Goal: Information Seeking & Learning: Check status

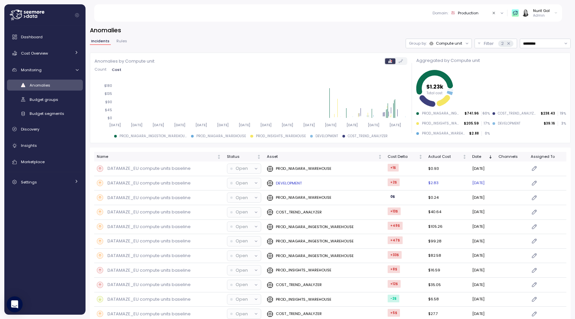
click at [253, 187] on div at bounding box center [255, 182] width 9 height 9
click at [257, 159] on icon "Not sorted" at bounding box center [258, 156] width 5 height 5
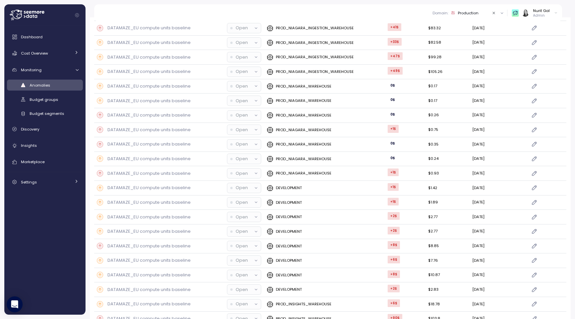
scroll to position [410, 0]
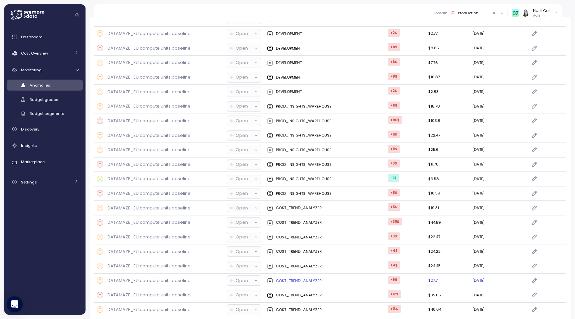
click at [239, 277] on p "Open" at bounding box center [242, 280] width 12 height 7
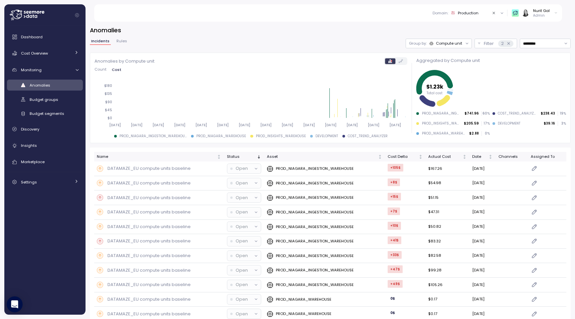
click at [517, 155] on div "Channels" at bounding box center [511, 157] width 27 height 6
click at [525, 157] on div "Channels" at bounding box center [511, 157] width 27 height 6
click at [256, 157] on icon "Sorted descending" at bounding box center [258, 156] width 5 height 5
click at [218, 157] on icon "Not sorted" at bounding box center [219, 157] width 2 height 1
click at [532, 16] on div "Nurit Gal Admin" at bounding box center [535, 13] width 46 height 10
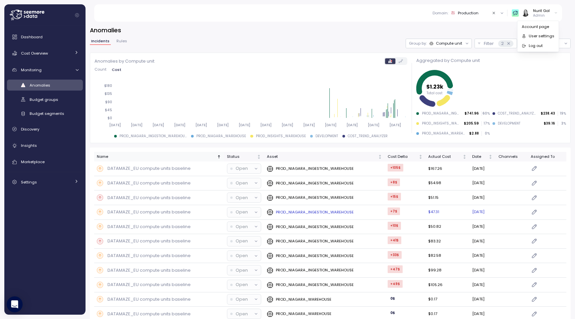
click at [357, 213] on div "PROD_NIAGARA_INGESTION_WAREHOUSE" at bounding box center [324, 212] width 115 height 7
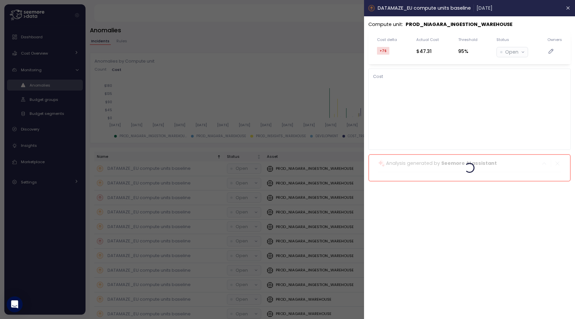
click at [334, 138] on div at bounding box center [287, 159] width 575 height 319
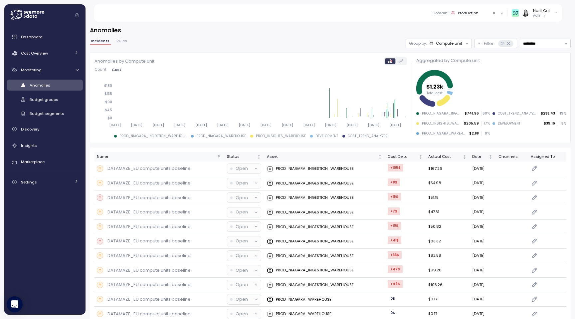
click at [123, 41] on span "Rules" at bounding box center [121, 41] width 11 height 4
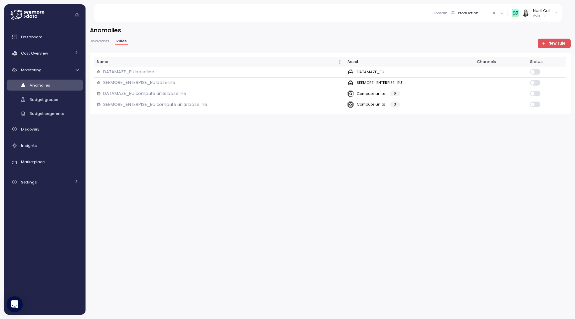
click at [103, 41] on span "Incidents" at bounding box center [100, 41] width 18 height 4
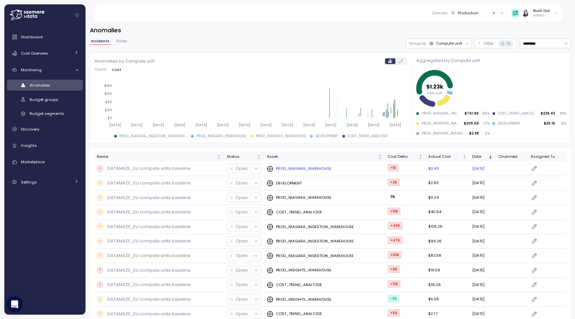
click at [509, 169] on td at bounding box center [511, 168] width 32 height 15
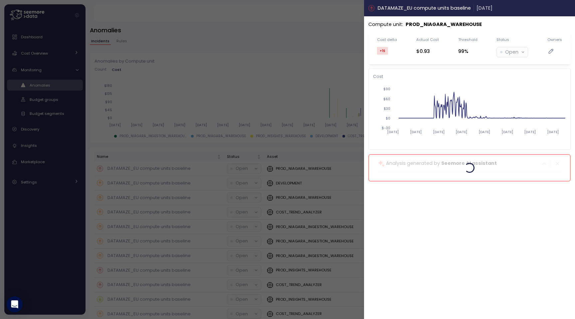
click at [568, 9] on icon "button" at bounding box center [567, 7] width 5 height 5
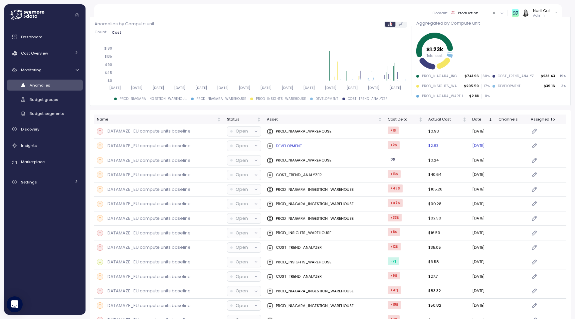
scroll to position [45, 0]
